Goal: Task Accomplishment & Management: Use online tool/utility

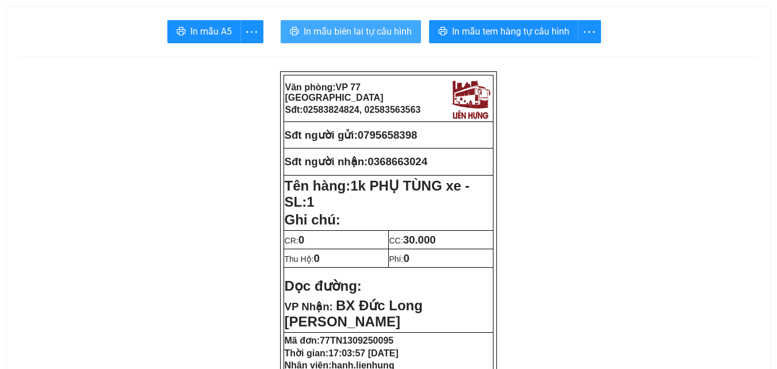
click at [387, 40] on button "In mẫu biên lai tự cấu hình" at bounding box center [351, 31] width 140 height 23
click at [378, 23] on button "In mẫu biên lai tự cấu hình" at bounding box center [351, 31] width 140 height 23
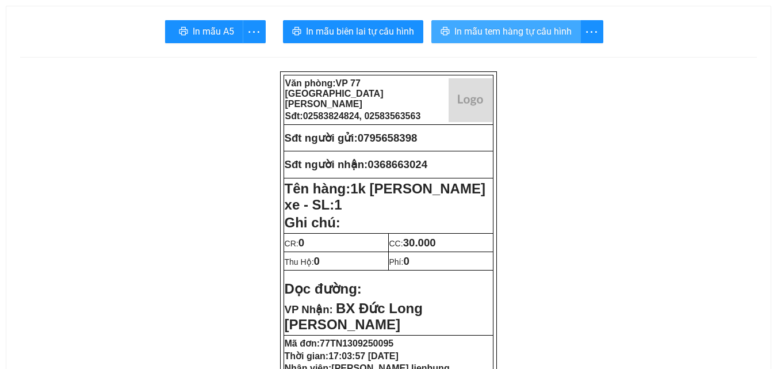
click at [544, 37] on span "In mẫu tem hàng tự cấu hình" at bounding box center [512, 31] width 117 height 14
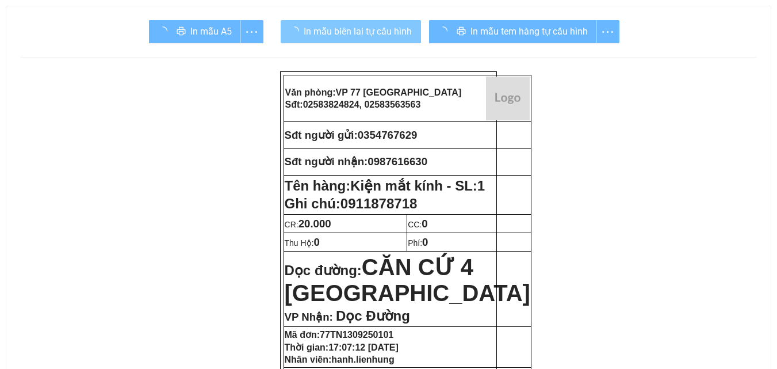
drag, startPoint x: 369, startPoint y: 30, endPoint x: 392, endPoint y: 63, distance: 39.6
click at [370, 30] on span "In mẫu biên lai tự cấu hình" at bounding box center [358, 31] width 108 height 14
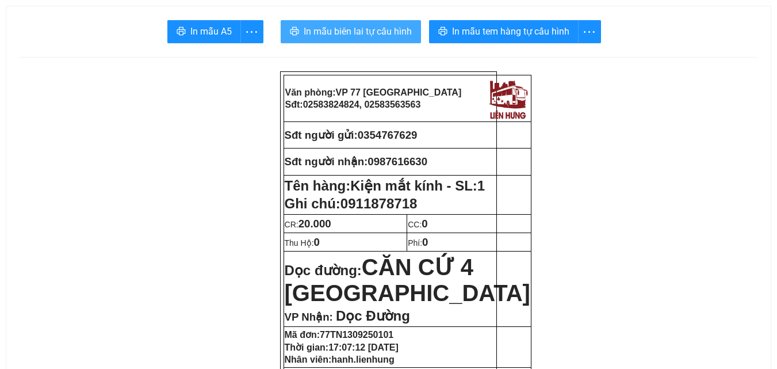
drag, startPoint x: 395, startPoint y: 34, endPoint x: 398, endPoint y: 40, distance: 6.4
click at [395, 33] on span "In mẫu biên lai tự cấu hình" at bounding box center [358, 31] width 108 height 14
click at [358, 32] on span "In mẫu biên lai tự cấu hình" at bounding box center [358, 31] width 108 height 14
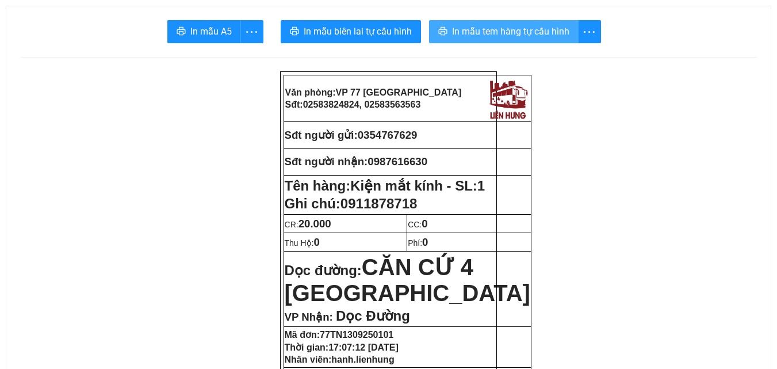
click at [539, 28] on span "In mẫu tem hàng tự cấu hình" at bounding box center [510, 31] width 117 height 14
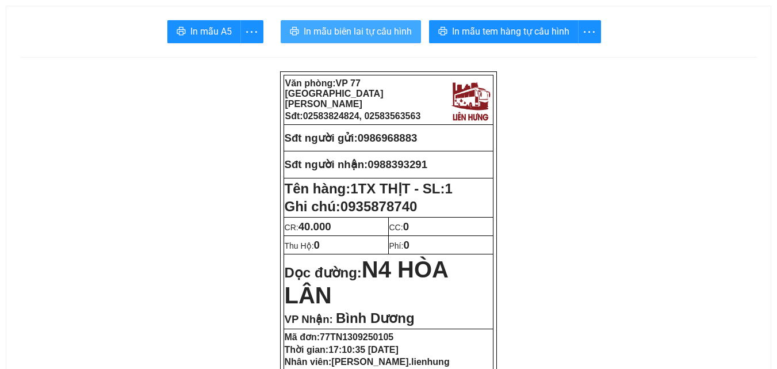
click at [366, 32] on span "In mẫu biên lai tự cấu hình" at bounding box center [358, 31] width 108 height 14
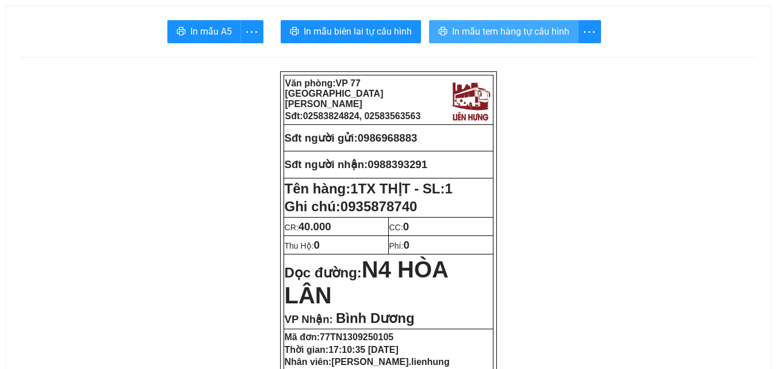
click at [535, 37] on span "In mẫu tem hàng tự cấu hình" at bounding box center [510, 31] width 117 height 14
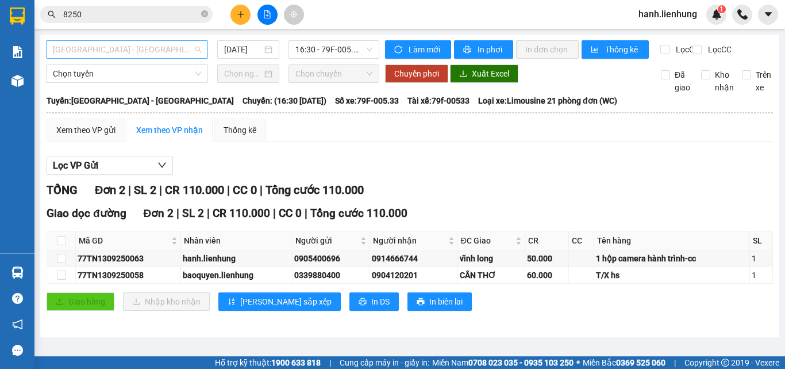
click at [149, 48] on span "[GEOGRAPHIC_DATA] - [GEOGRAPHIC_DATA]" at bounding box center [127, 49] width 148 height 17
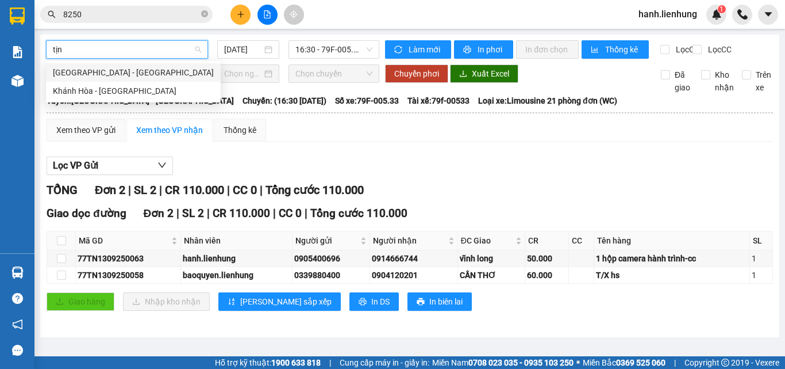
type input "tịnh"
click at [133, 68] on div "[GEOGRAPHIC_DATA] - [GEOGRAPHIC_DATA]" at bounding box center [133, 72] width 161 height 13
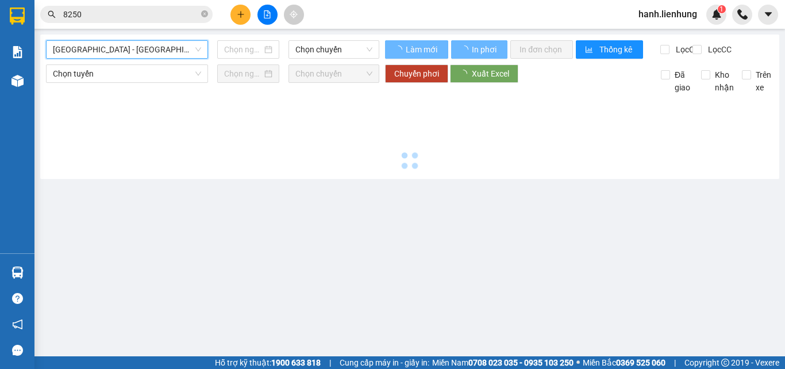
type input "[DATE]"
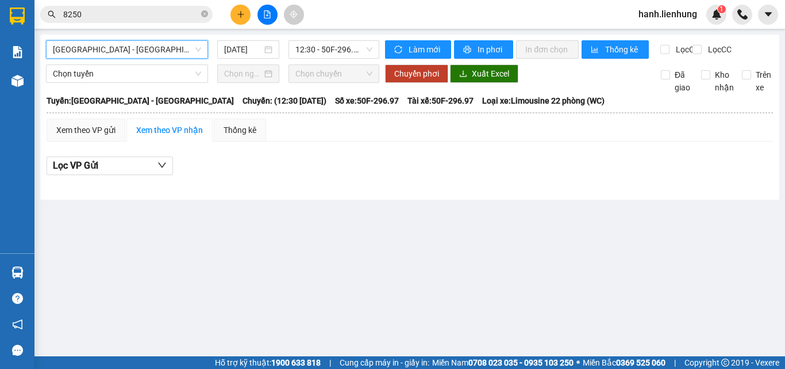
click at [139, 45] on span "[GEOGRAPHIC_DATA] - [GEOGRAPHIC_DATA]" at bounding box center [127, 49] width 148 height 17
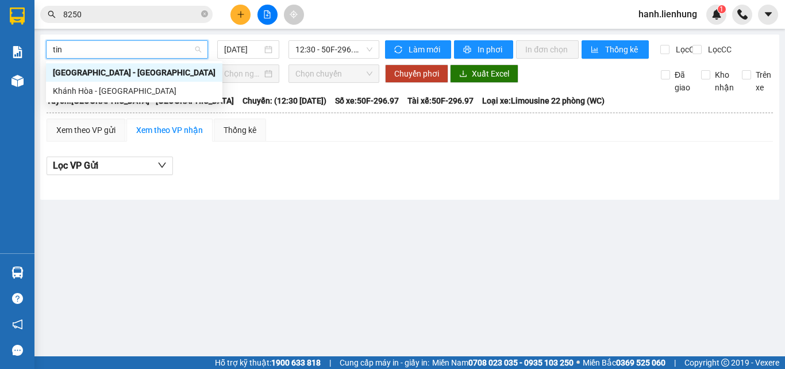
type input "tinh"
click at [131, 89] on div "Khánh Hòa - Tịnh Biên" at bounding box center [134, 91] width 163 height 13
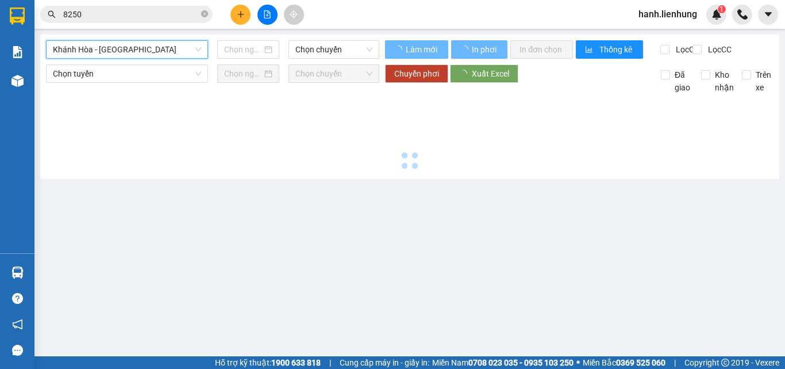
type input "13/09/2025"
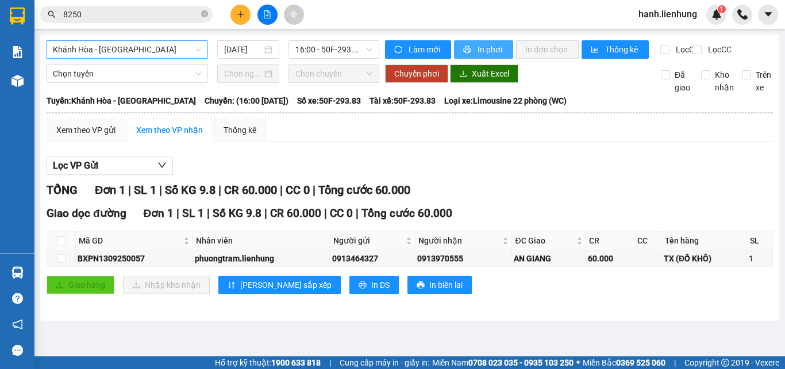
click at [488, 49] on span "In phơi" at bounding box center [491, 49] width 26 height 13
click at [508, 175] on div "Lọc VP Gửi" at bounding box center [410, 165] width 727 height 19
click at [542, 186] on div "Lọc VP Gửi TỔNG Đơn 1 | SL 1 | Số KG 9.8 | CR 60.000 | CC 0 | Tổng cước 60.000…" at bounding box center [410, 230] width 727 height 158
click at [111, 56] on span "Khánh Hòa - Tịnh Biên" at bounding box center [127, 49] width 148 height 17
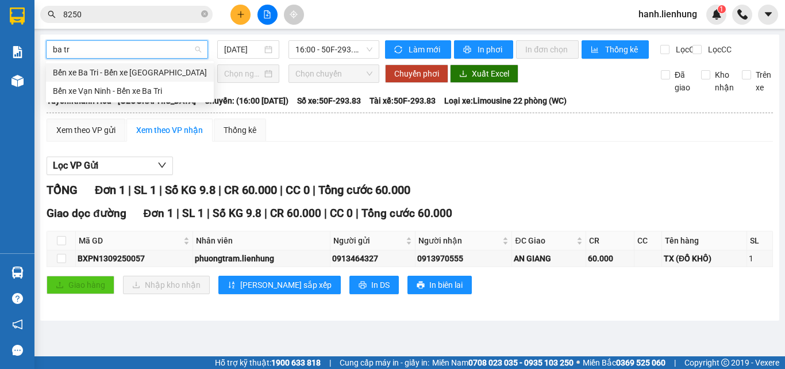
type input "ba tri"
click at [114, 90] on div "Bến xe Vạn Ninh - Bến xe Ba Tri" at bounding box center [130, 91] width 154 height 13
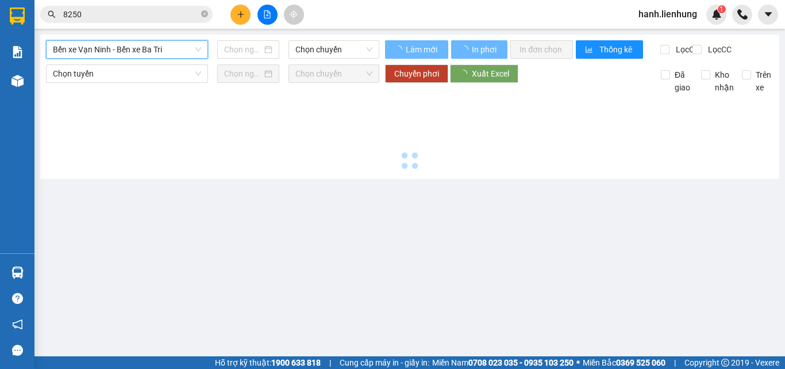
type input "13/09/2025"
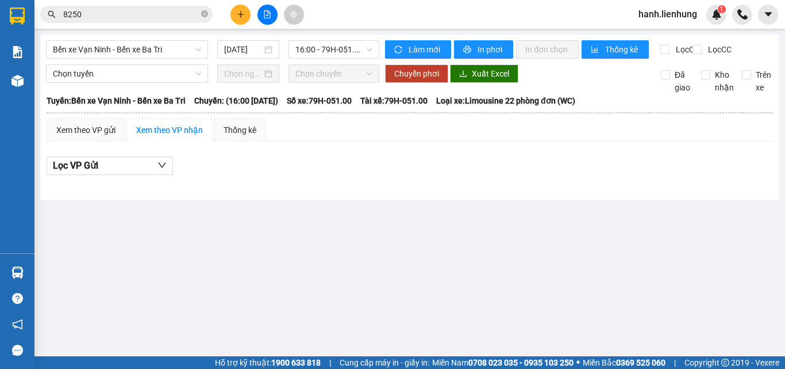
click at [340, 211] on main "Bến xe Vạn Ninh - Bến xe Ba Tri 13/09/2025 16:00 - 79H-051.00 Làm mới In phơi I…" at bounding box center [392, 178] width 785 height 356
click at [335, 49] on span "16:00 - 79H-051.00" at bounding box center [334, 49] width 77 height 17
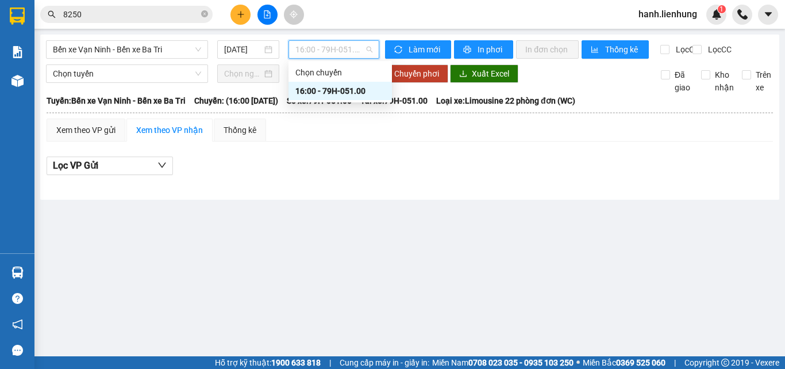
click at [339, 87] on div "16:00 - 79H-051.00" at bounding box center [341, 91] width 90 height 13
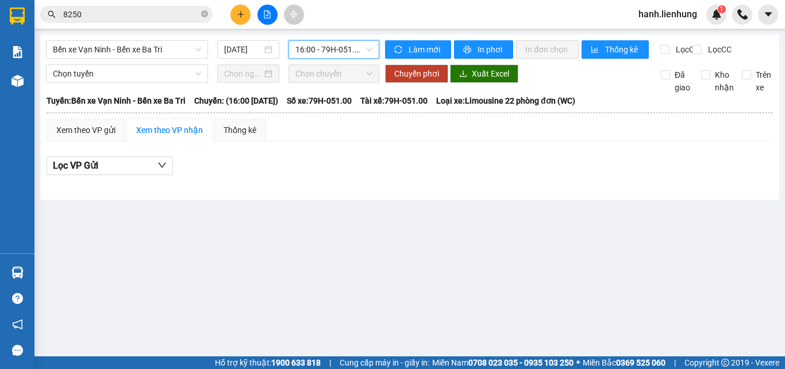
click at [316, 187] on div "Lọc VP Gửi" at bounding box center [410, 169] width 727 height 37
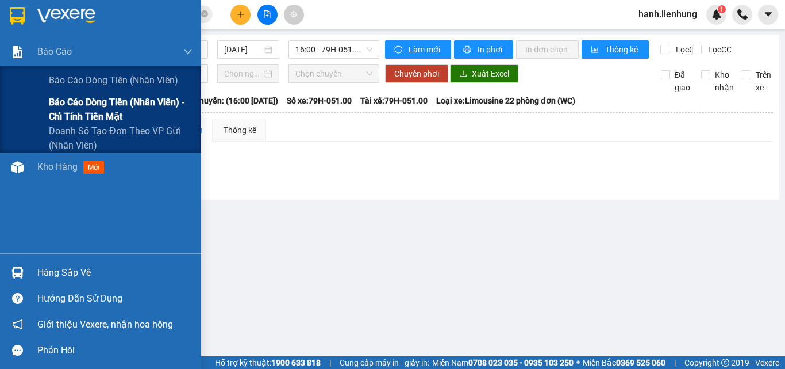
click at [71, 121] on span "Báo cáo dòng tiền (nhân viên) - chỉ tính tiền mặt" at bounding box center [121, 109] width 144 height 29
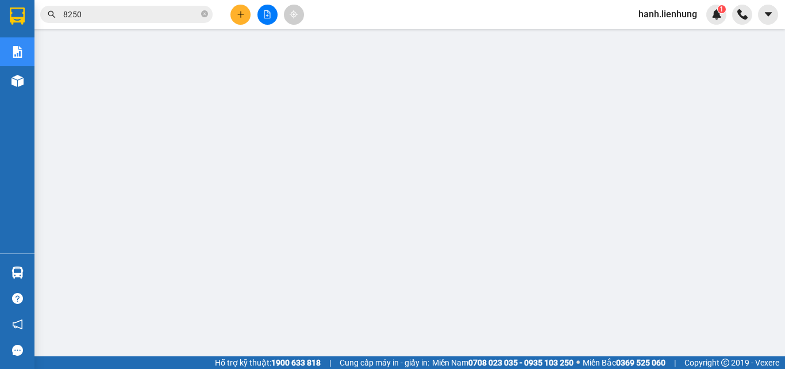
click at [668, 16] on span "hanh.lienhung" at bounding box center [668, 14] width 77 height 14
click at [670, 37] on span "Đăng xuất" at bounding box center [673, 35] width 53 height 13
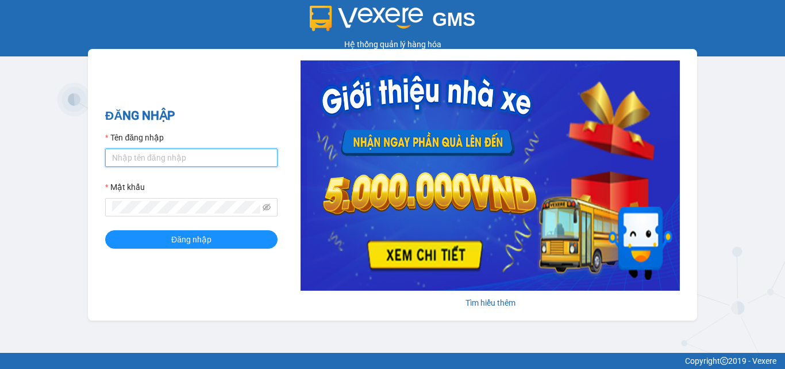
click at [145, 163] on input "Tên đăng nhập" at bounding box center [191, 157] width 172 height 18
type input "phuongtram.lienhung"
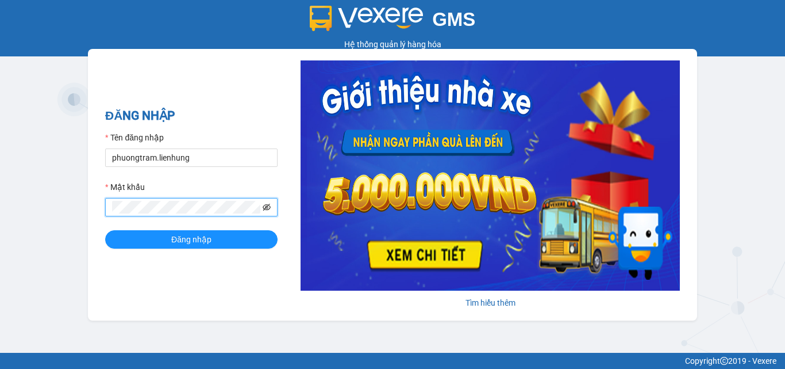
click at [266, 205] on icon "eye-invisible" at bounding box center [267, 207] width 8 height 7
click at [105, 230] on button "Đăng nhập" at bounding box center [191, 239] width 172 height 18
click at [197, 243] on span "Đăng nhập" at bounding box center [191, 239] width 40 height 13
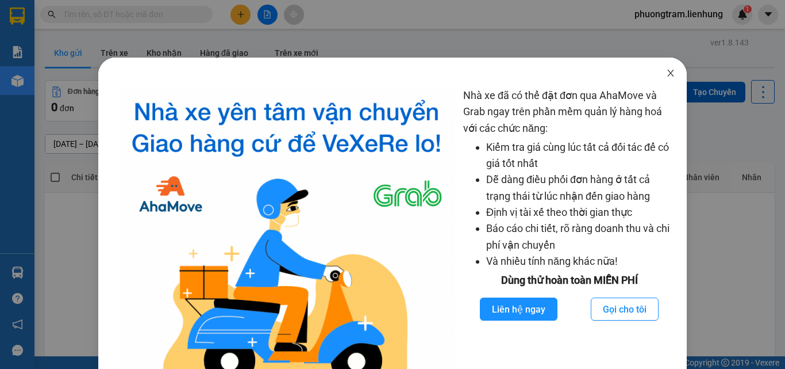
click at [667, 73] on icon "close" at bounding box center [670, 72] width 9 height 9
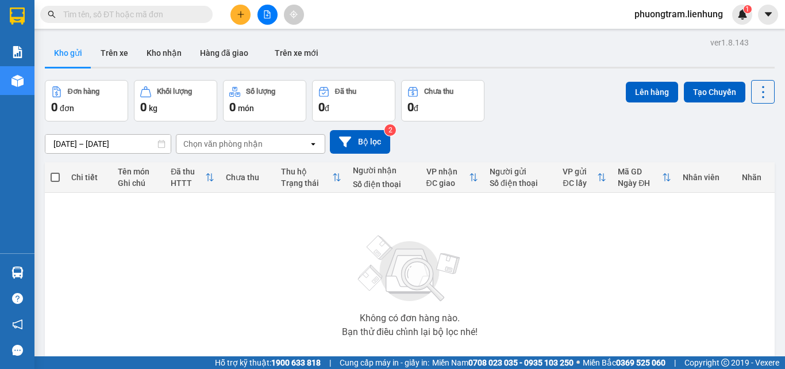
click at [137, 14] on input "text" at bounding box center [131, 14] width 136 height 13
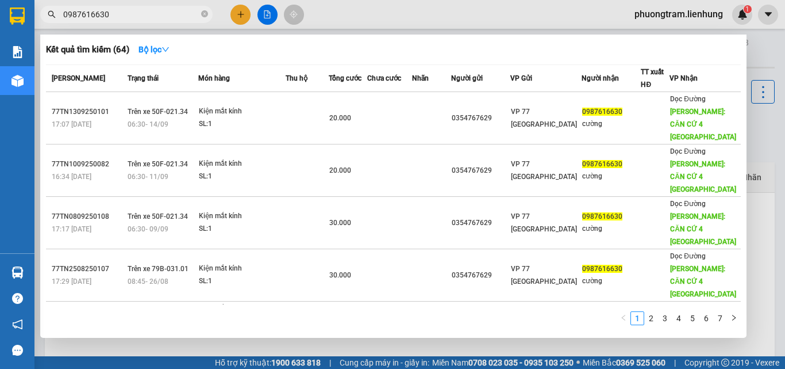
type input "0987616630"
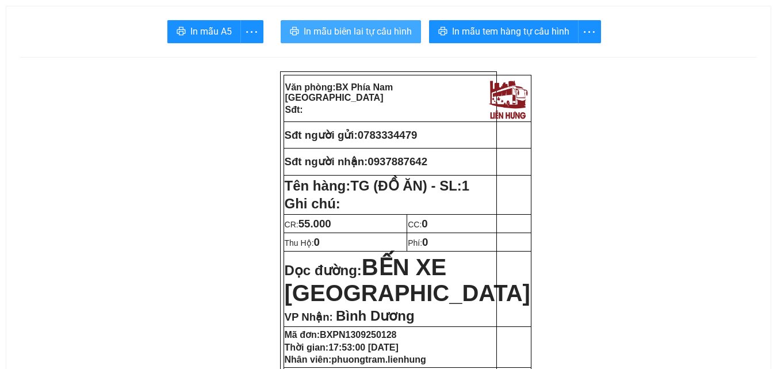
click at [367, 29] on span "In mẫu biên lai tự cấu hình" at bounding box center [358, 31] width 108 height 14
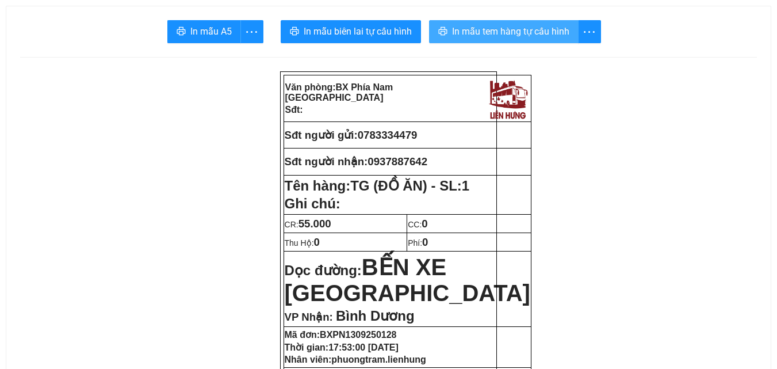
click at [522, 29] on span "In mẫu tem hàng tự cấu hình" at bounding box center [510, 31] width 117 height 14
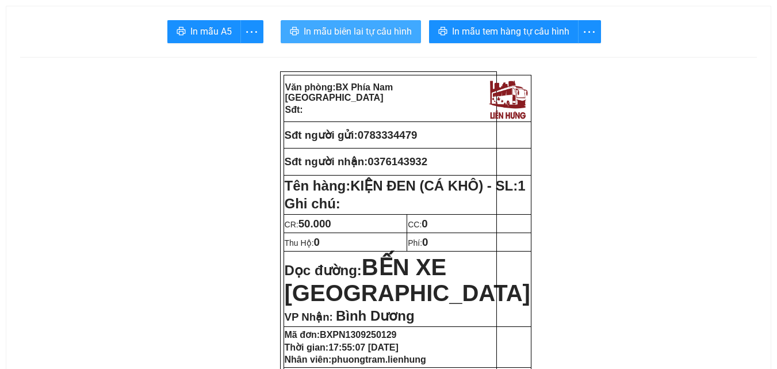
click at [367, 29] on span "In mẫu biên lai tự cấu hình" at bounding box center [358, 31] width 108 height 14
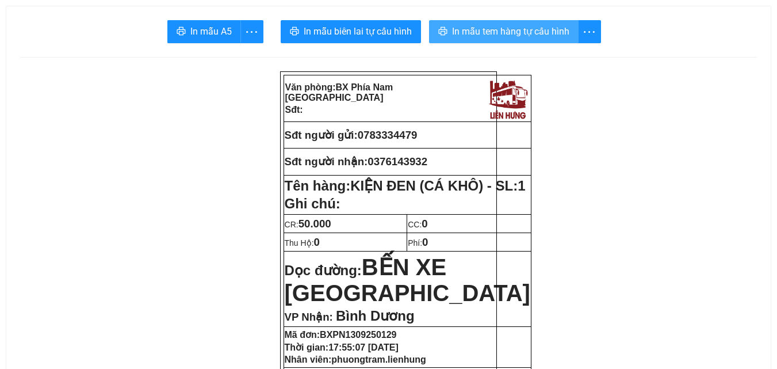
click at [477, 31] on span "In mẫu tem hàng tự cấu hình" at bounding box center [510, 31] width 117 height 14
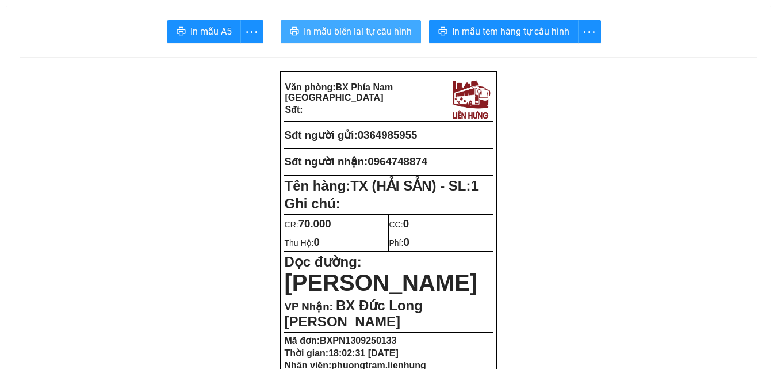
click at [402, 32] on span "In mẫu biên lai tự cấu hình" at bounding box center [358, 31] width 108 height 14
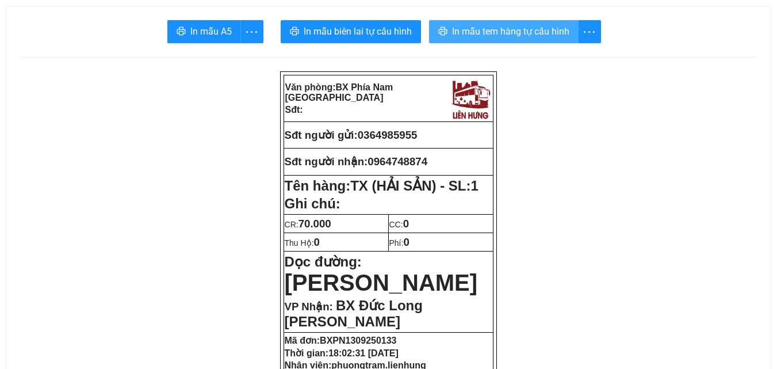
click at [512, 40] on button "In mẫu tem hàng tự cấu hình" at bounding box center [503, 31] width 149 height 23
